Goal: Task Accomplishment & Management: Manage account settings

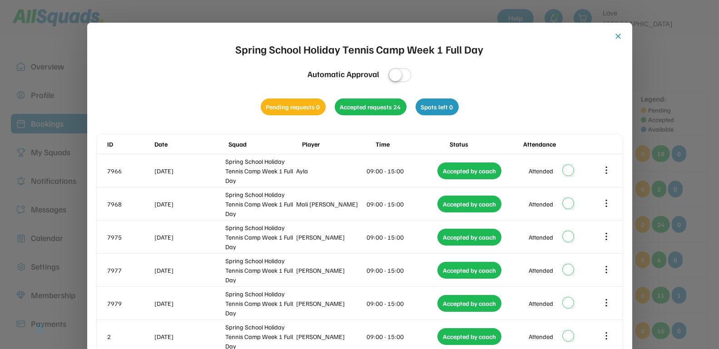
click at [621, 37] on button "close" at bounding box center [618, 36] width 9 height 9
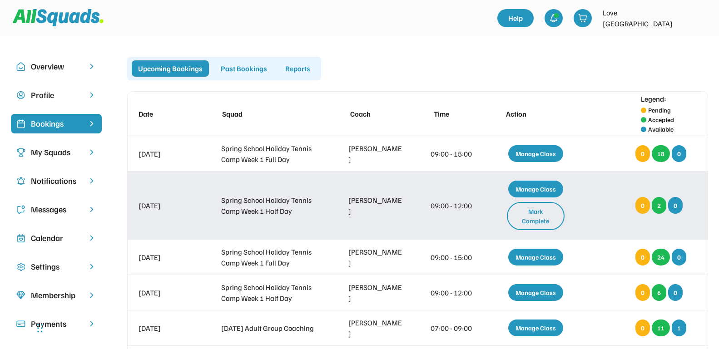
click at [542, 219] on div "Mark Complete" at bounding box center [536, 216] width 58 height 28
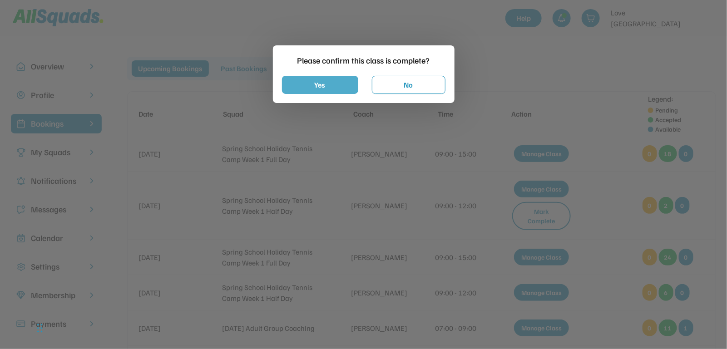
click at [332, 86] on button "Yes" at bounding box center [320, 85] width 76 height 18
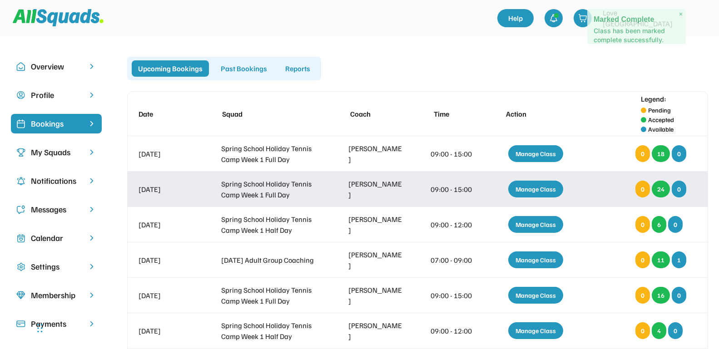
click at [523, 189] on div "Manage Class" at bounding box center [535, 189] width 55 height 17
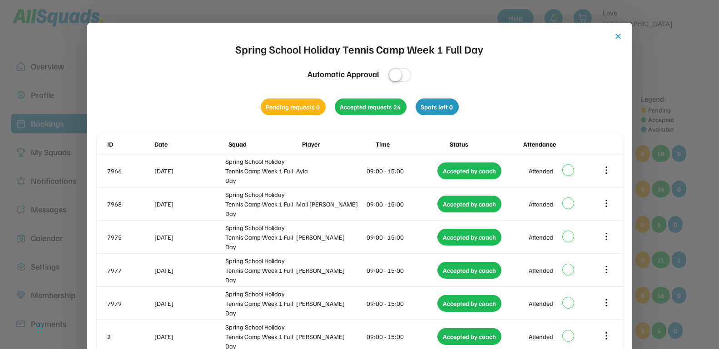
click at [619, 35] on button "close" at bounding box center [618, 36] width 9 height 9
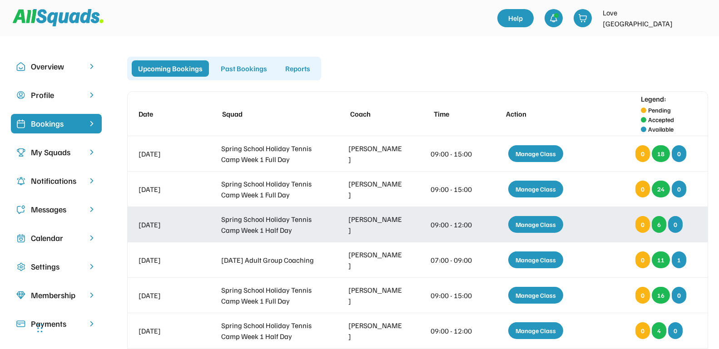
click at [522, 224] on div "Manage Class" at bounding box center [535, 224] width 55 height 17
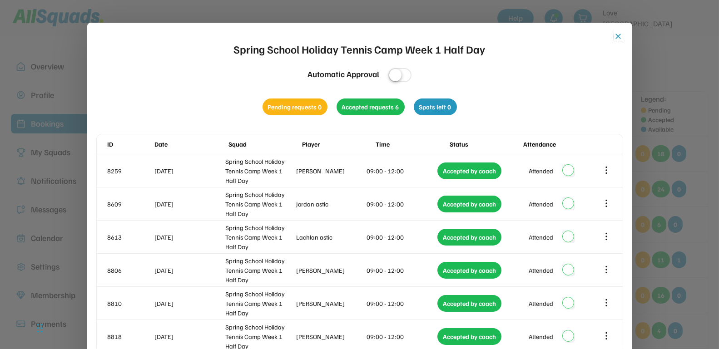
click at [617, 37] on button "close" at bounding box center [618, 36] width 9 height 9
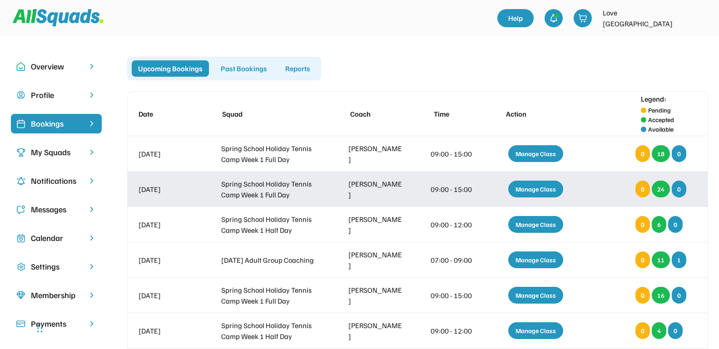
click at [517, 186] on div "Manage Class" at bounding box center [535, 189] width 55 height 17
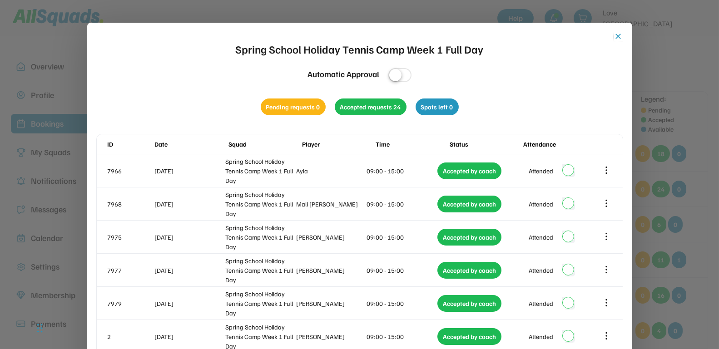
click at [617, 37] on button "close" at bounding box center [618, 36] width 9 height 9
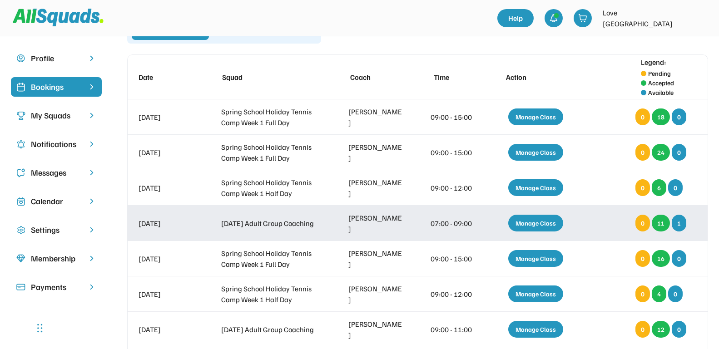
scroll to position [57, 0]
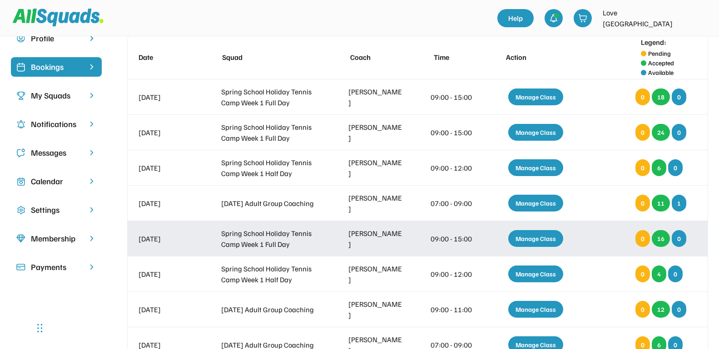
click at [521, 235] on div "Manage Class" at bounding box center [535, 238] width 55 height 17
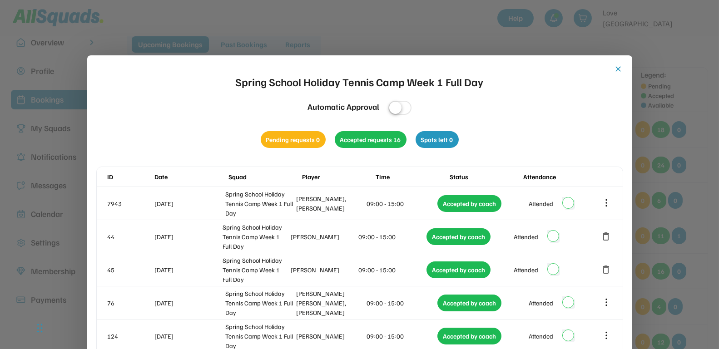
scroll to position [0, 0]
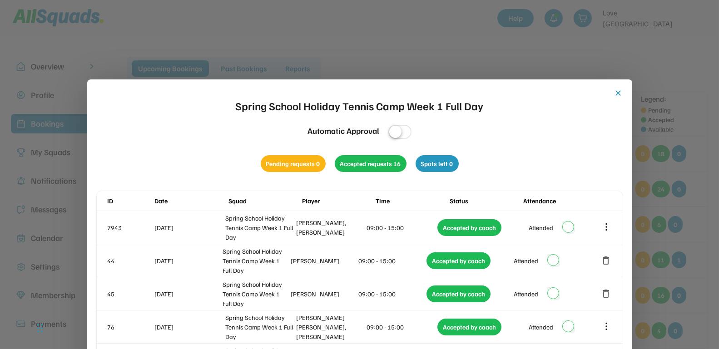
click at [619, 94] on button "close" at bounding box center [618, 93] width 9 height 9
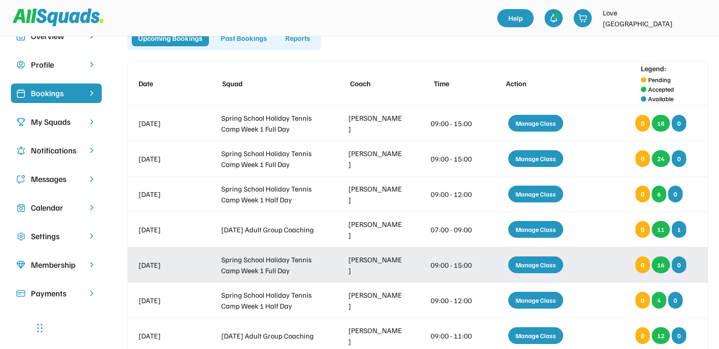
scroll to position [57, 0]
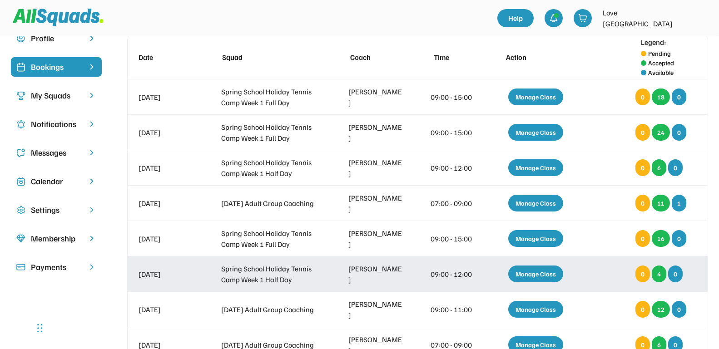
click at [529, 273] on div "Manage Class" at bounding box center [535, 274] width 55 height 17
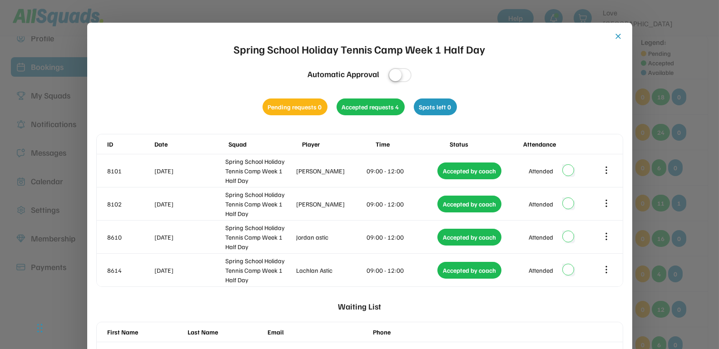
click at [617, 35] on button "close" at bounding box center [618, 36] width 9 height 9
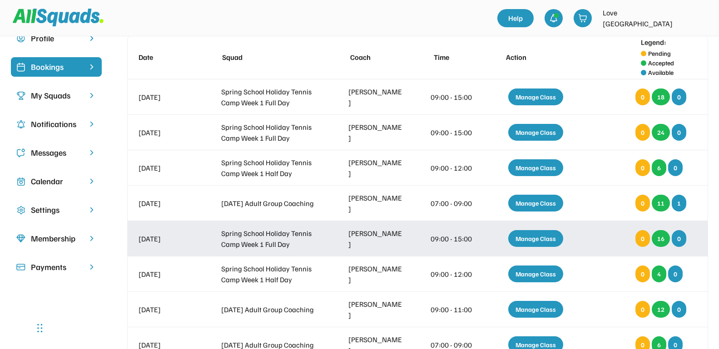
click at [537, 238] on div "Manage Class" at bounding box center [535, 238] width 55 height 17
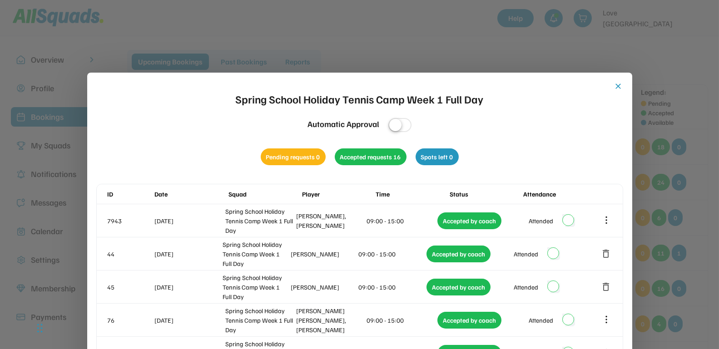
scroll to position [0, 0]
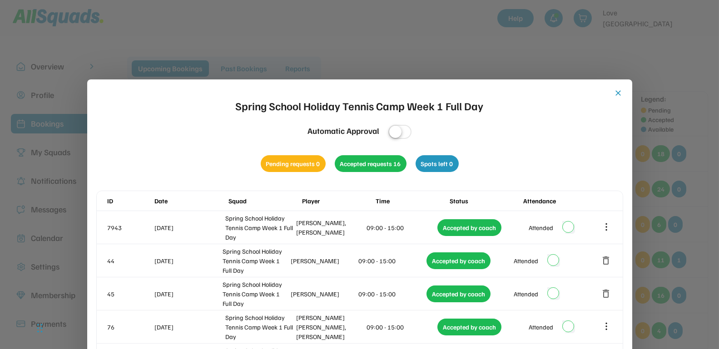
click at [622, 94] on button "close" at bounding box center [618, 93] width 9 height 9
